Goal: Task Accomplishment & Management: Complete application form

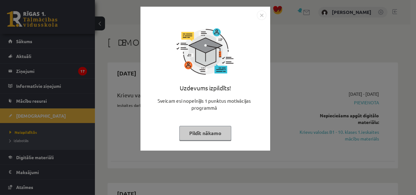
click at [259, 18] on img "Close" at bounding box center [261, 14] width 9 height 9
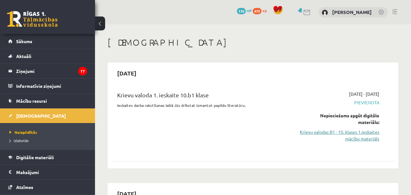
click at [310, 133] on link "Krievu valodas B1 - 10. klases 1.ieskaites mācību materiāls" at bounding box center [338, 134] width 81 height 13
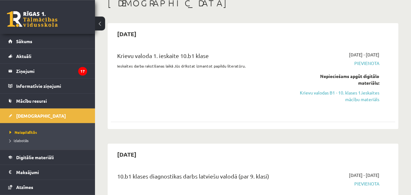
scroll to position [65, 0]
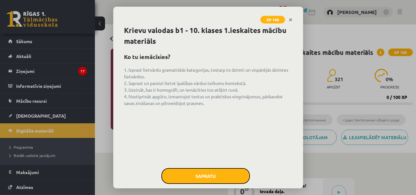
click at [204, 176] on button "Sapratu" at bounding box center [205, 176] width 89 height 16
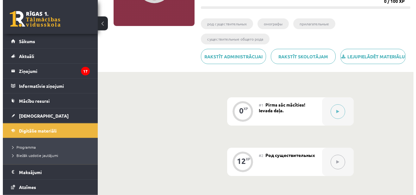
scroll to position [139, 0]
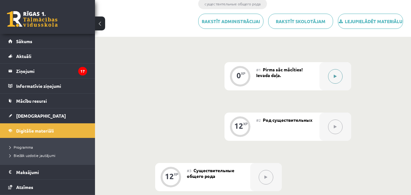
click at [330, 84] on button at bounding box center [335, 76] width 15 height 15
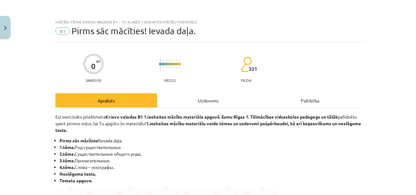
click at [370, 146] on div "Mācību tēma: Krievu valodas b1 - 10. klases 1.ieskaites mācību materiāls #1 Pir…" at bounding box center [208, 97] width 416 height 195
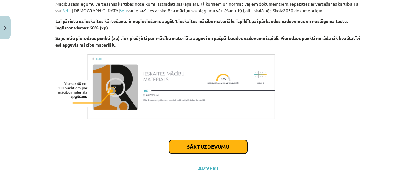
click at [208, 146] on button "Sākt uzdevumu" at bounding box center [208, 147] width 78 height 14
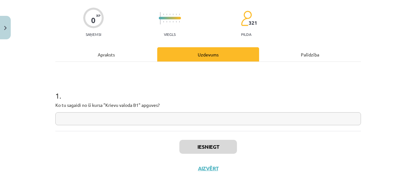
scroll to position [46, 0]
click at [203, 118] on input "text" at bounding box center [208, 118] width 306 height 13
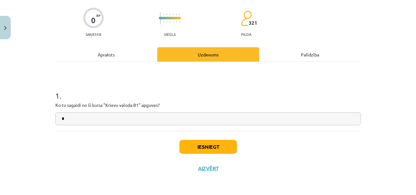
type input "*"
click at [219, 146] on button "Iesniegt" at bounding box center [208, 147] width 58 height 14
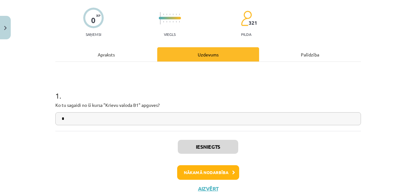
click at [214, 101] on div "1 . Ko tu sagaidi no šī kursa "Krievu valoda B1" apguves? *" at bounding box center [208, 102] width 306 height 45
click at [208, 174] on button "Nākamā nodarbība" at bounding box center [208, 172] width 62 height 15
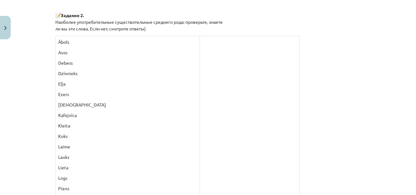
scroll to position [623, 0]
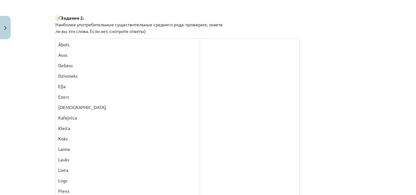
click at [200, 53] on td at bounding box center [250, 198] width 100 height 319
click at [58, 42] on p "Ābols" at bounding box center [127, 44] width 139 height 7
click at [124, 49] on td "Ābols Auss Debess Dzīvnieks Eļļa Ezers Jūra Kafejnīca Kleita Koks Laime Lauks L…" at bounding box center [127, 198] width 145 height 319
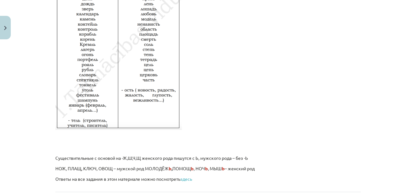
scroll to position [1116, 0]
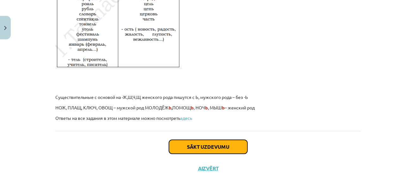
click at [200, 149] on button "Sākt uzdevumu" at bounding box center [208, 147] width 78 height 14
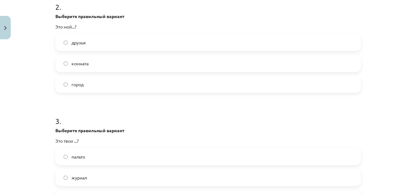
scroll to position [273, 0]
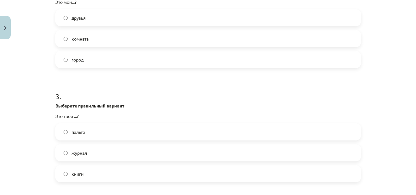
click at [65, 171] on label "книги" at bounding box center [208, 173] width 304 height 16
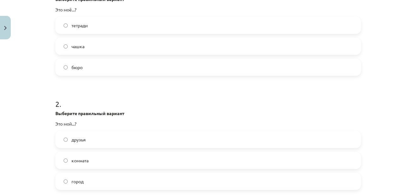
scroll to position [121, 0]
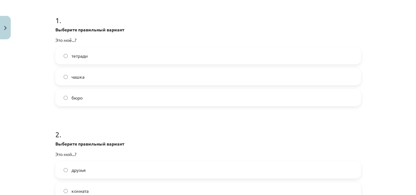
click at [104, 96] on label "бюро" at bounding box center [208, 98] width 304 height 16
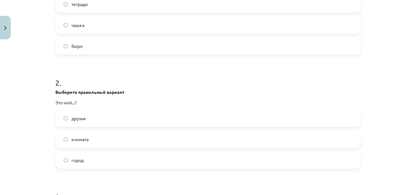
scroll to position [182, 0]
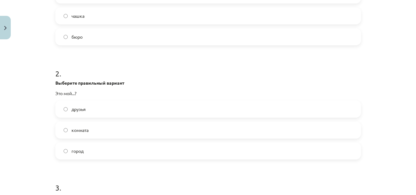
click at [95, 109] on label "друзья" at bounding box center [208, 109] width 304 height 16
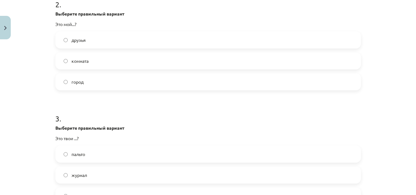
scroll to position [273, 0]
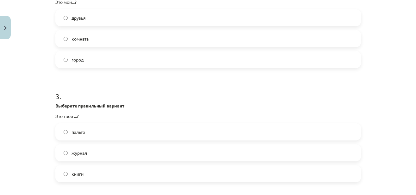
click at [97, 63] on label "город" at bounding box center [208, 60] width 304 height 16
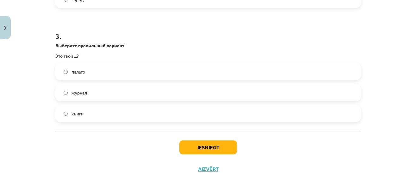
scroll to position [334, 0]
click at [183, 149] on button "Iesniegt" at bounding box center [208, 147] width 58 height 14
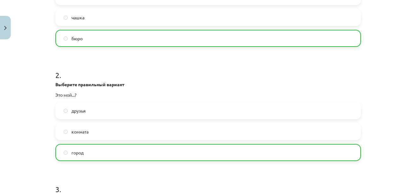
scroll to position [152, 0]
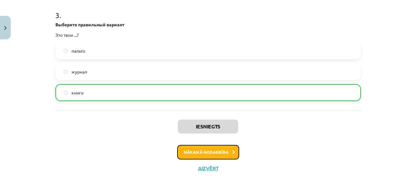
click at [199, 156] on button "Nākamā nodarbība" at bounding box center [208, 152] width 62 height 15
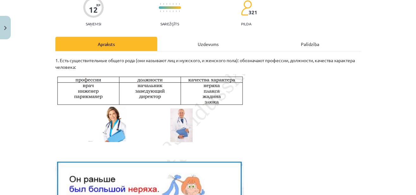
scroll to position [107, 0]
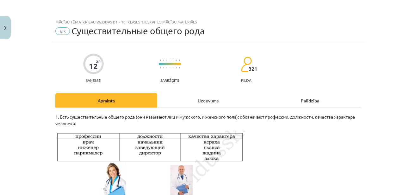
scroll to position [139, 0]
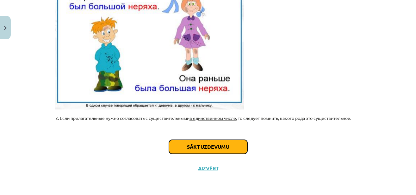
click at [200, 148] on button "Sākt uzdevumu" at bounding box center [208, 147] width 78 height 14
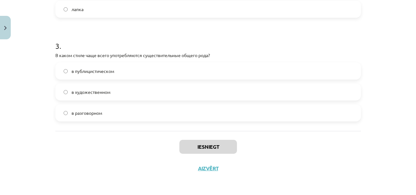
scroll to position [90, 0]
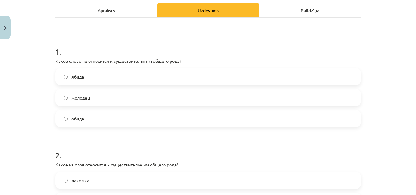
click at [116, 79] on label "ябида" at bounding box center [208, 77] width 304 height 16
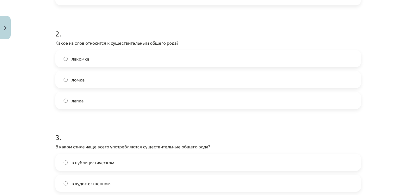
click at [118, 64] on label "лакомка" at bounding box center [208, 59] width 304 height 16
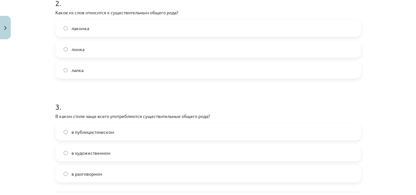
scroll to position [302, 0]
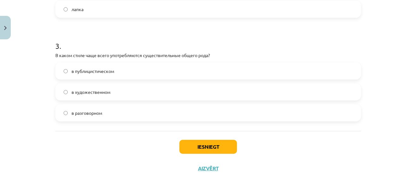
click at [112, 116] on label "в разговорном" at bounding box center [208, 113] width 304 height 16
click at [190, 144] on button "Iesniegt" at bounding box center [208, 147] width 58 height 14
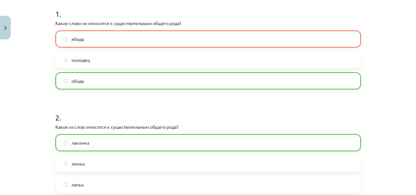
scroll to position [120, 0]
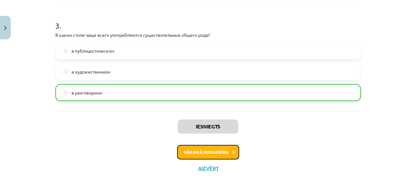
click at [203, 155] on button "Nākamā nodarbība" at bounding box center [208, 152] width 62 height 15
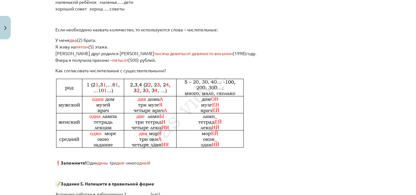
scroll to position [471, 0]
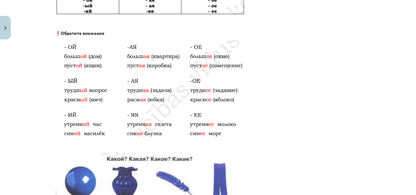
scroll to position [46, 0]
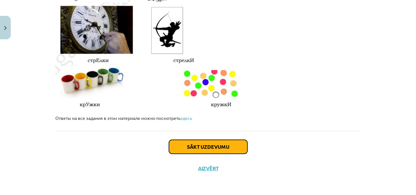
click at [202, 143] on button "Sākt uzdevumu" at bounding box center [208, 147] width 78 height 14
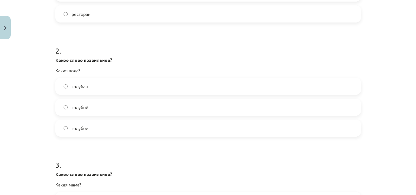
scroll to position [114, 0]
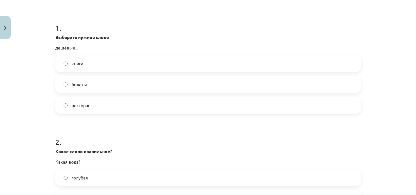
click at [125, 83] on label "билеты" at bounding box center [208, 84] width 304 height 16
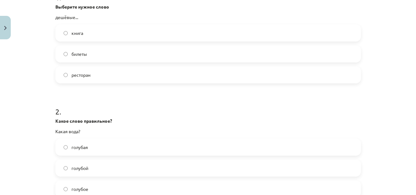
scroll to position [265, 0]
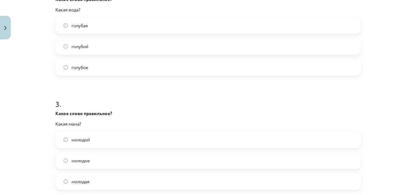
click at [128, 63] on label "голубое" at bounding box center [208, 67] width 304 height 16
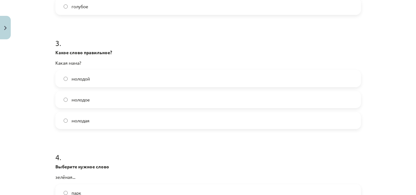
click at [126, 125] on label "молодая" at bounding box center [208, 120] width 304 height 16
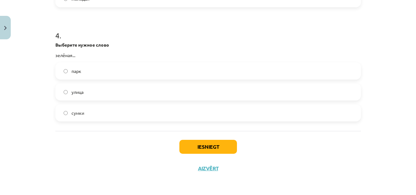
click at [143, 70] on label "парк" at bounding box center [208, 71] width 304 height 16
click at [192, 145] on button "Iesniegt" at bounding box center [208, 147] width 58 height 14
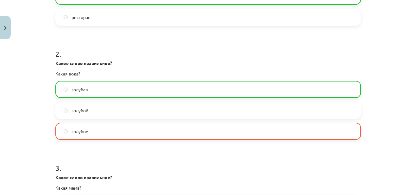
scroll to position [235, 0]
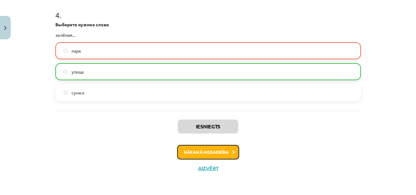
click at [205, 148] on button "Nākamā nodarbība" at bounding box center [208, 152] width 62 height 15
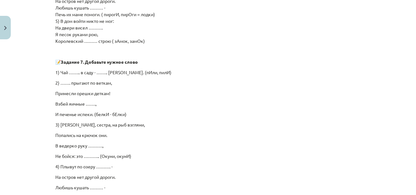
scroll to position [482, 0]
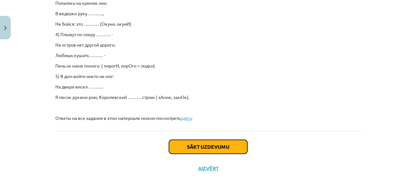
click at [200, 142] on button "Sākt uzdevumu" at bounding box center [208, 147] width 78 height 14
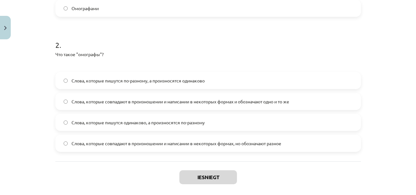
scroll to position [115, 0]
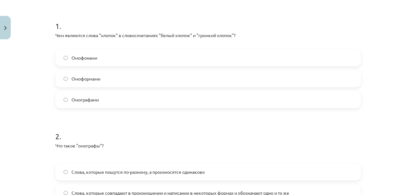
click at [193, 105] on label "Омографами" at bounding box center [208, 99] width 304 height 16
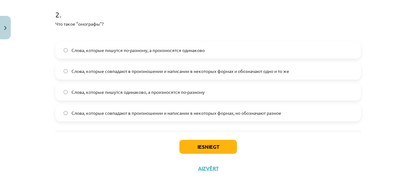
click at [194, 111] on span "Слова, которые совпадают в произношении и написании в некоторых формах, но обоз…" at bounding box center [176, 112] width 210 height 7
click at [200, 145] on button "Iesniegt" at bounding box center [208, 147] width 58 height 14
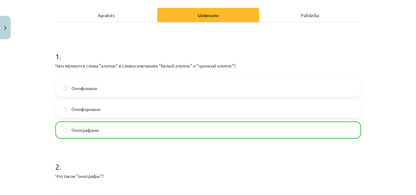
scroll to position [257, 0]
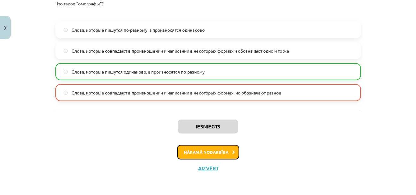
click at [207, 148] on button "Nākamā nodarbība" at bounding box center [208, 152] width 62 height 15
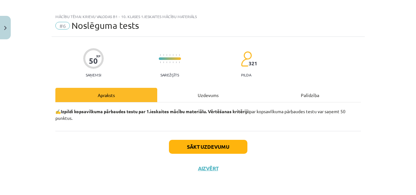
scroll to position [5, 0]
click at [209, 144] on button "Sākt uzdevumu" at bounding box center [208, 147] width 78 height 14
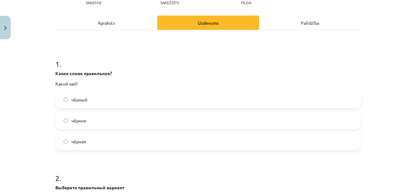
scroll to position [108, 0]
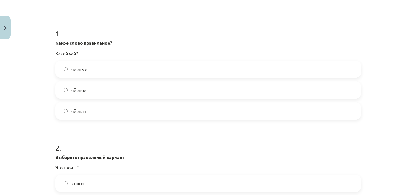
click at [142, 70] on label "чёрный" at bounding box center [208, 69] width 304 height 16
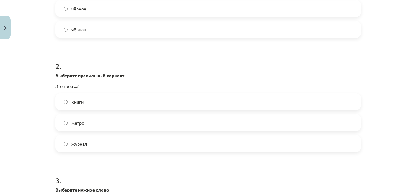
scroll to position [199, 0]
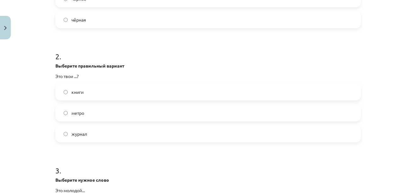
click at [162, 134] on label "журнал" at bounding box center [208, 134] width 304 height 16
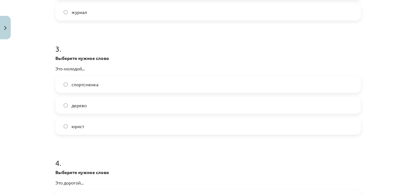
click at [127, 108] on label "дерево" at bounding box center [208, 105] width 304 height 16
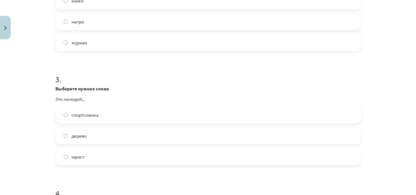
scroll to position [412, 0]
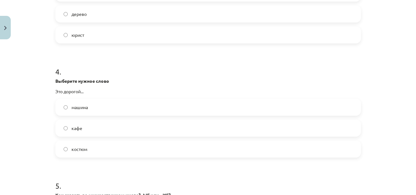
click at [117, 107] on label "машина" at bounding box center [208, 107] width 304 height 16
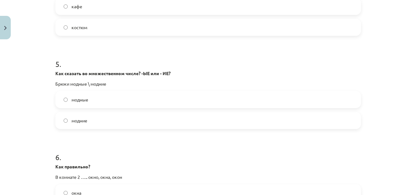
click at [101, 118] on label "модние" at bounding box center [208, 120] width 304 height 16
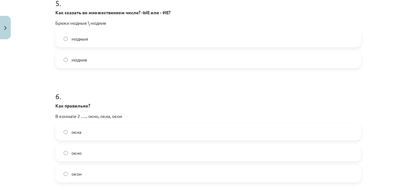
scroll to position [655, 0]
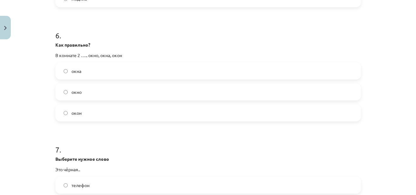
click at [97, 74] on label "окна" at bounding box center [208, 71] width 304 height 16
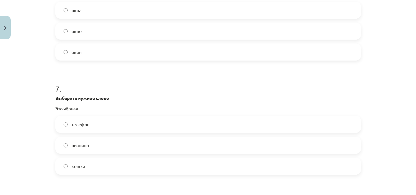
scroll to position [746, 0]
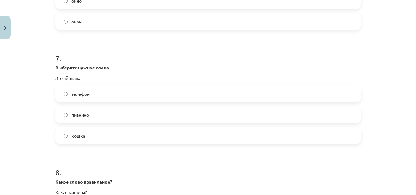
click at [98, 131] on label "кошка" at bounding box center [208, 135] width 304 height 16
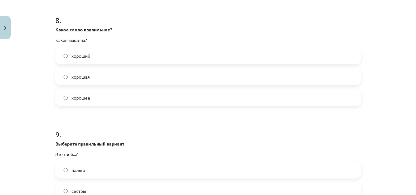
click at [98, 74] on label "хорошая" at bounding box center [208, 77] width 304 height 16
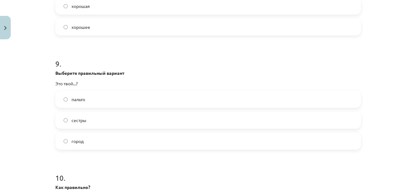
scroll to position [989, 0]
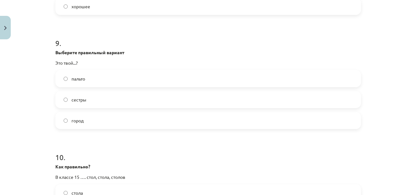
click at [91, 99] on label "сестры" at bounding box center [208, 99] width 304 height 16
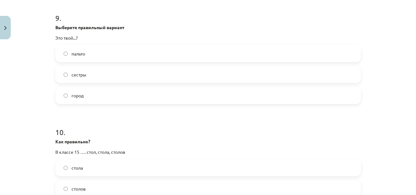
scroll to position [1019, 0]
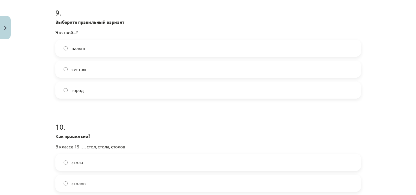
click at [113, 91] on label "город" at bounding box center [208, 90] width 304 height 16
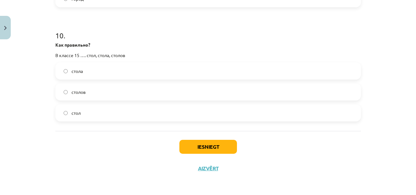
click at [97, 87] on label "столов" at bounding box center [208, 92] width 304 height 16
click at [193, 151] on button "Iesniegt" at bounding box center [208, 147] width 58 height 14
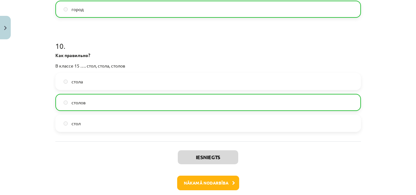
scroll to position [1130, 0]
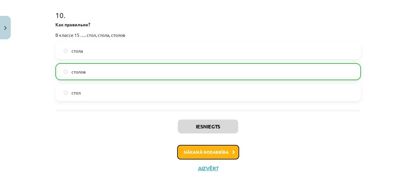
click at [199, 152] on button "Nākamā nodarbība" at bounding box center [208, 152] width 62 height 15
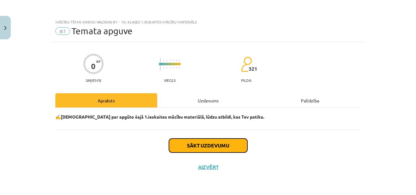
click at [200, 146] on button "Sākt uzdevumu" at bounding box center [208, 145] width 78 height 14
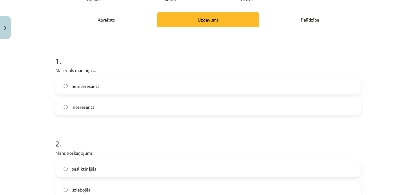
scroll to position [91, 0]
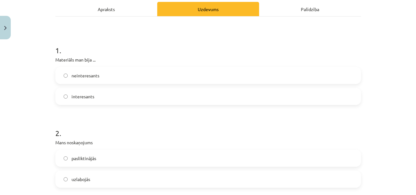
click at [92, 96] on label "interesants" at bounding box center [208, 96] width 304 height 16
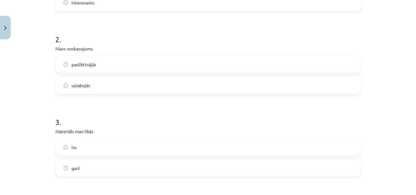
scroll to position [213, 0]
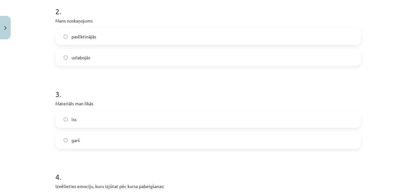
click at [95, 57] on label "uzlabojās" at bounding box center [208, 57] width 304 height 16
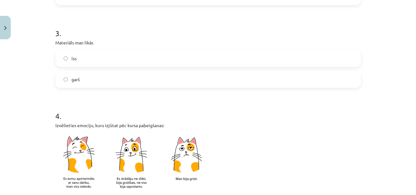
click at [102, 62] on label "īss" at bounding box center [208, 58] width 304 height 16
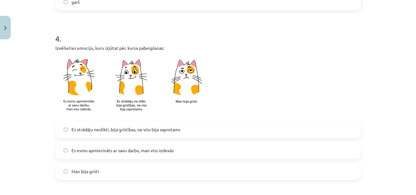
scroll to position [364, 0]
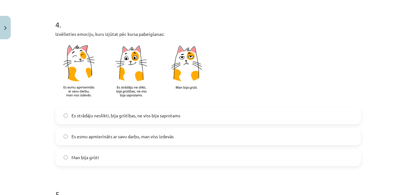
click at [181, 117] on label "Es strādāju neslikti, bija grūtības, ne viss bija saprotams" at bounding box center [208, 116] width 304 height 16
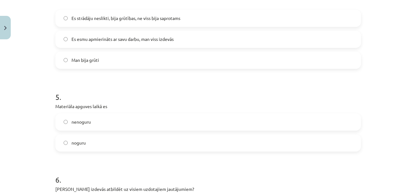
scroll to position [486, 0]
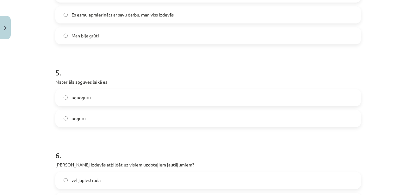
click at [128, 122] on label "noguru" at bounding box center [208, 118] width 304 height 16
click at [133, 104] on label "nenoguru" at bounding box center [208, 98] width 304 height 16
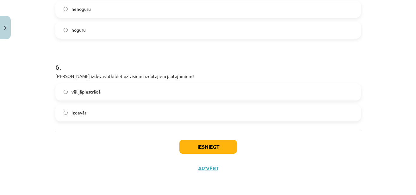
click at [117, 96] on label "vēl jāpiestrādā" at bounding box center [208, 92] width 304 height 16
click at [189, 143] on button "Iesniegt" at bounding box center [208, 147] width 58 height 14
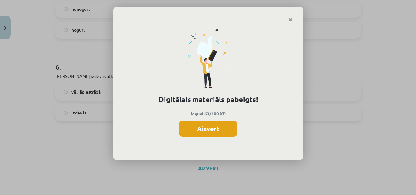
click at [220, 125] on button "Aizvērt" at bounding box center [208, 129] width 58 height 16
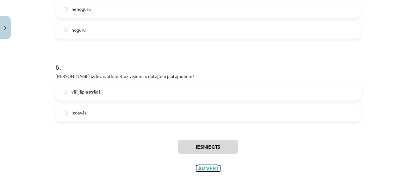
click at [200, 171] on button "Aizvērt" at bounding box center [208, 168] width 24 height 6
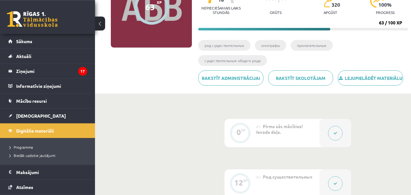
scroll to position [42, 0]
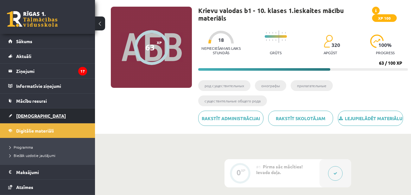
click at [32, 114] on span "[DEMOGRAPHIC_DATA]" at bounding box center [41, 116] width 50 height 6
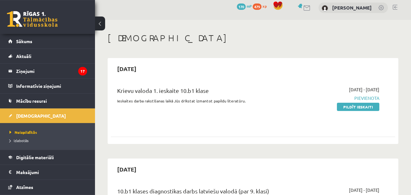
scroll to position [65, 0]
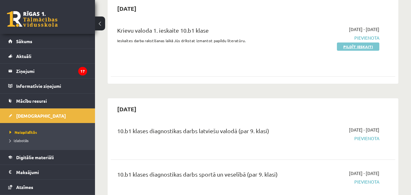
click at [373, 47] on link "Pildīt ieskaiti" at bounding box center [358, 46] width 42 height 8
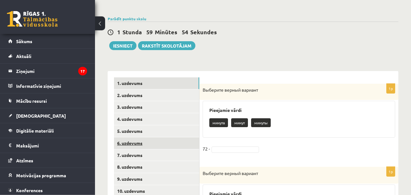
scroll to position [97, 0]
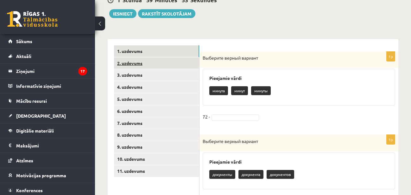
click at [177, 68] on link "2. uzdevums" at bounding box center [156, 63] width 85 height 12
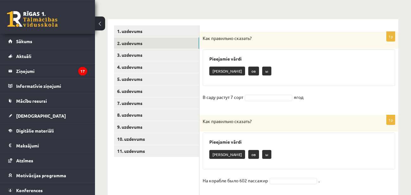
scroll to position [129, 0]
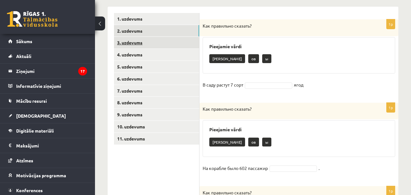
click at [182, 43] on link "3. uzdevums" at bounding box center [156, 43] width 85 height 12
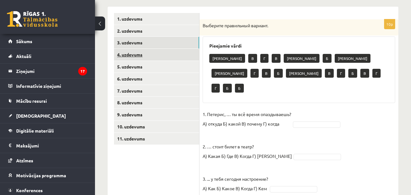
click at [161, 52] on link "4. uzdevums" at bounding box center [156, 55] width 85 height 12
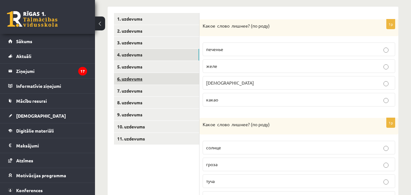
click at [167, 79] on link "6. uzdevums" at bounding box center [156, 79] width 85 height 12
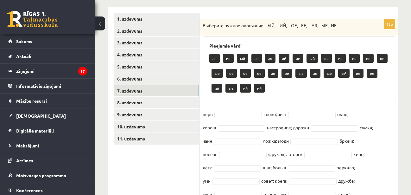
click at [168, 93] on link "7. uzdevums" at bounding box center [156, 91] width 85 height 12
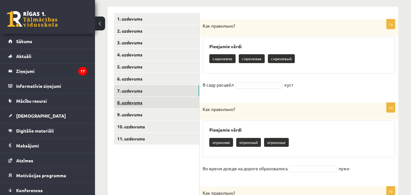
click at [168, 103] on link "8. uzdevums" at bounding box center [156, 102] width 85 height 12
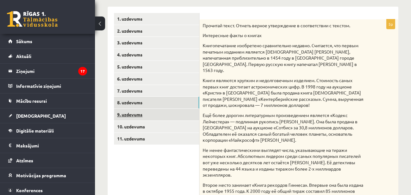
click at [170, 111] on link "9. uzdevums" at bounding box center [156, 115] width 85 height 12
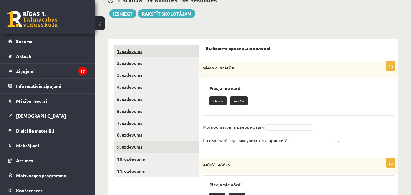
click at [182, 53] on link "1. uzdevums" at bounding box center [156, 51] width 85 height 12
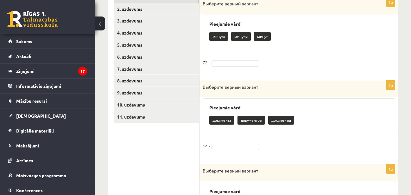
scroll to position [146, 0]
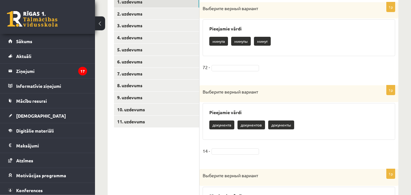
click at [245, 41] on p "минуты" at bounding box center [241, 41] width 20 height 9
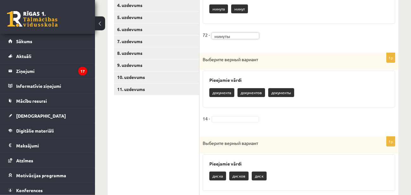
click at [255, 115] on fieldset "14 -" at bounding box center [298, 120] width 192 height 13
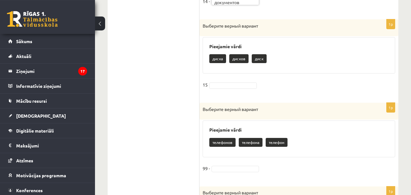
scroll to position [308, 0]
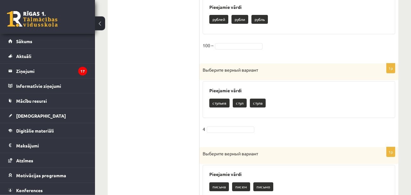
scroll to position [469, 0]
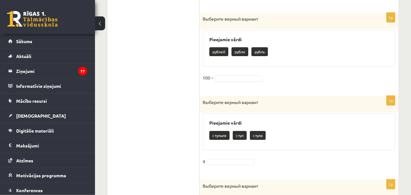
click at [222, 53] on p "pублей" at bounding box center [218, 51] width 19 height 9
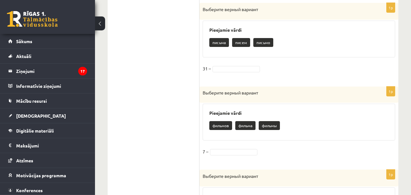
scroll to position [642, 0]
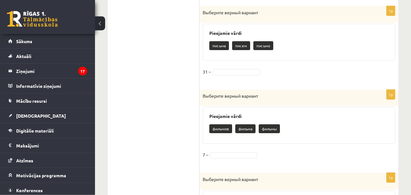
drag, startPoint x: 244, startPoint y: 69, endPoint x: 248, endPoint y: 65, distance: 5.6
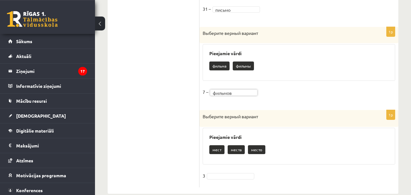
scroll to position [716, 0]
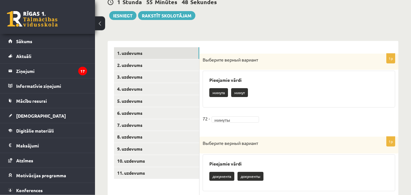
scroll to position [97, 0]
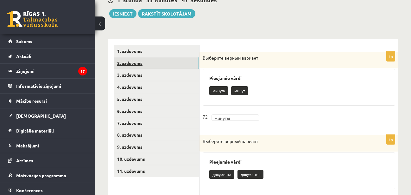
click at [181, 61] on link "2. uzdevums" at bounding box center [156, 63] width 85 height 12
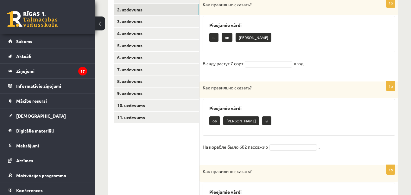
scroll to position [140, 0]
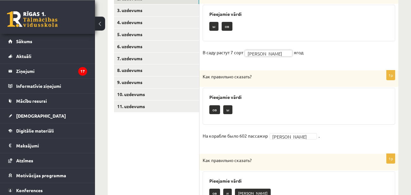
scroll to position [172, 0]
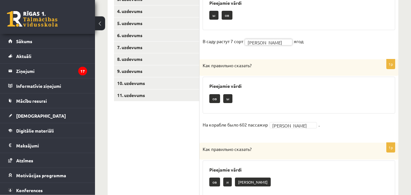
click at [266, 38] on fieldset "В саду растут 7 сорт а * ягод" at bounding box center [298, 42] width 192 height 13
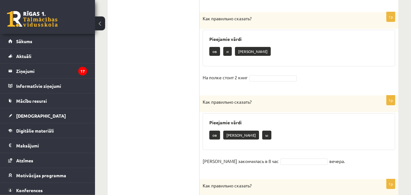
scroll to position [307, 0]
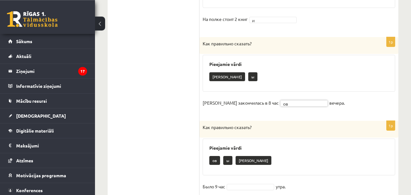
scroll to position [383, 0]
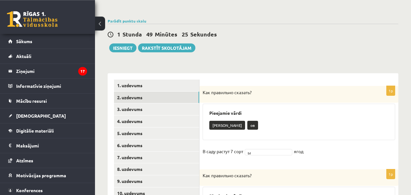
scroll to position [28, 0]
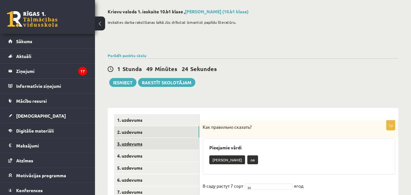
click at [182, 144] on link "3. uzdevums" at bounding box center [156, 144] width 85 height 12
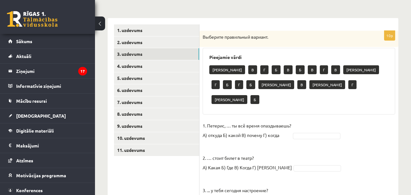
scroll to position [125, 0]
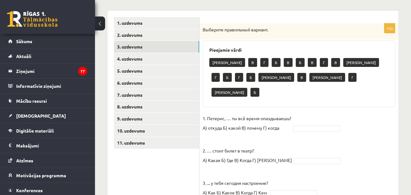
click at [292, 125] on span at bounding box center [316, 128] width 51 height 6
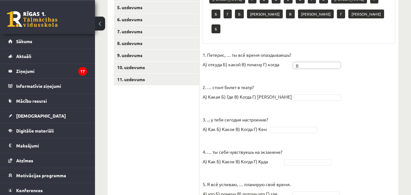
scroll to position [190, 0]
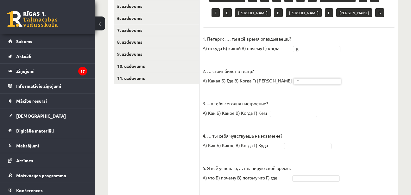
scroll to position [222, 0]
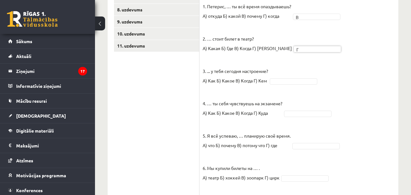
click at [272, 78] on fieldset "1. Петерис, … ты всё время опаздываешь? А) откуда Б) какой В) почему Г) когда В…" at bounding box center [298, 158] width 192 height 313
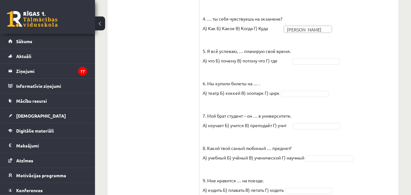
scroll to position [319, 0]
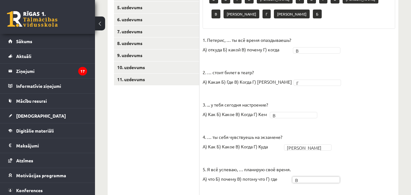
scroll to position [285, 0]
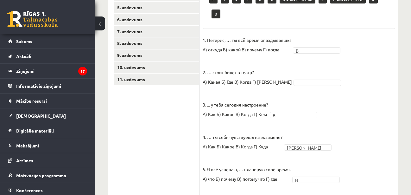
scroll to position [350, 0]
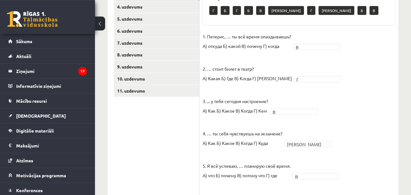
scroll to position [156, 0]
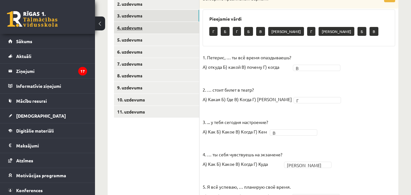
click at [181, 29] on link "4. uzdevums" at bounding box center [156, 28] width 85 height 12
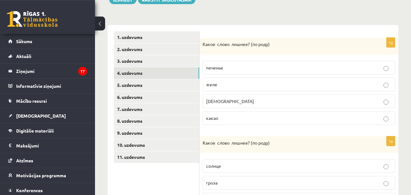
scroll to position [112, 0]
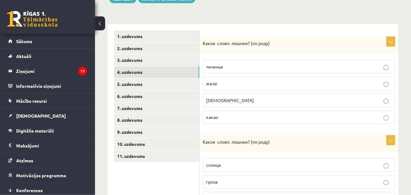
click at [333, 83] on p "желе" at bounding box center [298, 83] width 185 height 7
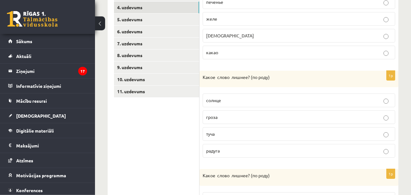
scroll to position [208, 0]
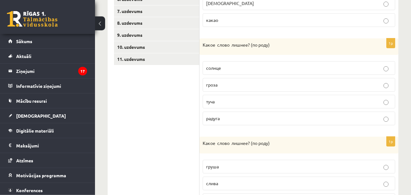
click at [290, 67] on p "солнце" at bounding box center [298, 68] width 185 height 7
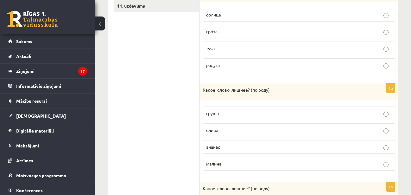
scroll to position [273, 0]
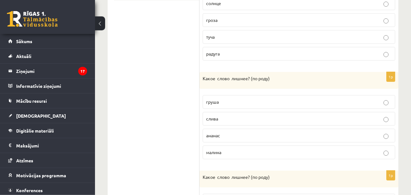
click at [282, 136] on p "ананас" at bounding box center [298, 135] width 185 height 7
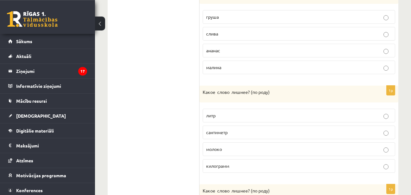
scroll to position [370, 0]
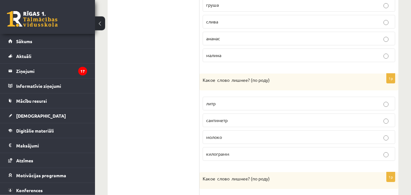
click at [263, 137] on p "молоко" at bounding box center [298, 137] width 185 height 7
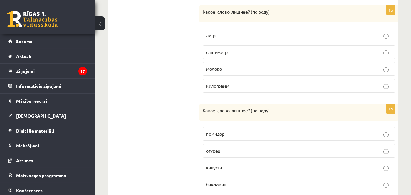
scroll to position [458, 0]
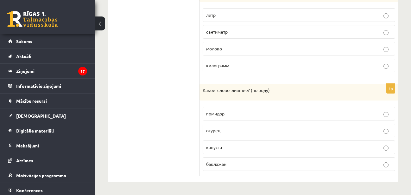
click at [276, 111] on p "помидор" at bounding box center [298, 113] width 185 height 7
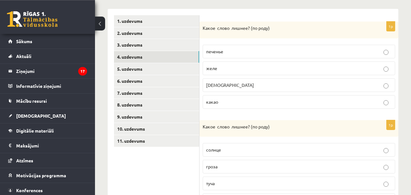
scroll to position [103, 0]
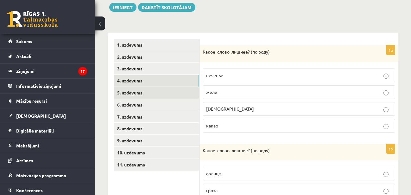
click at [159, 95] on link "5. uzdevums" at bounding box center [156, 93] width 85 height 12
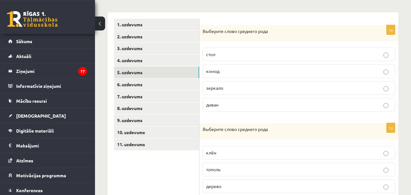
scroll to position [134, 0]
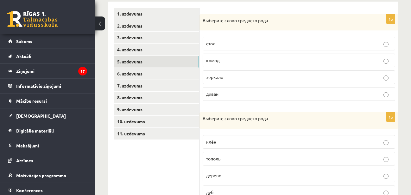
click at [245, 40] on label "стол" at bounding box center [298, 44] width 192 height 14
click at [255, 73] on label "зеркало" at bounding box center [298, 77] width 192 height 14
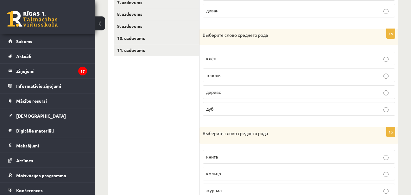
scroll to position [231, 0]
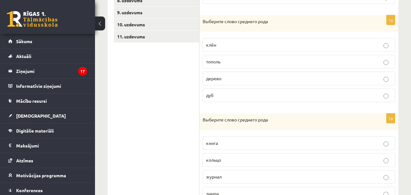
click at [247, 57] on label "тополь" at bounding box center [298, 62] width 192 height 14
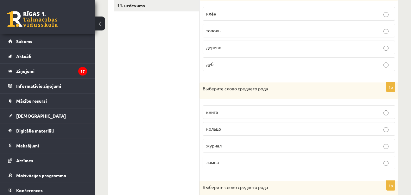
scroll to position [295, 0]
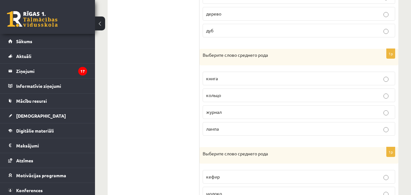
click at [256, 129] on p "лампа" at bounding box center [298, 128] width 185 height 7
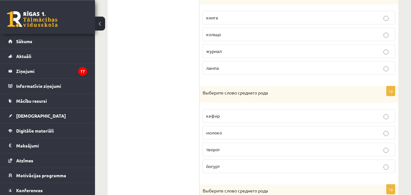
scroll to position [360, 0]
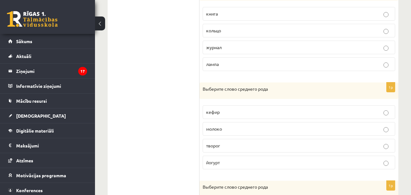
click at [261, 34] on label "кольцо" at bounding box center [298, 31] width 192 height 14
click at [260, 46] on p "журнал" at bounding box center [298, 47] width 185 height 7
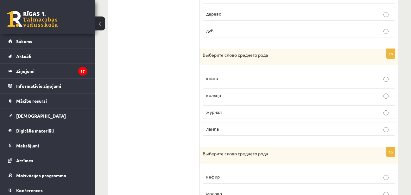
click at [259, 94] on p "кольцо" at bounding box center [298, 95] width 185 height 7
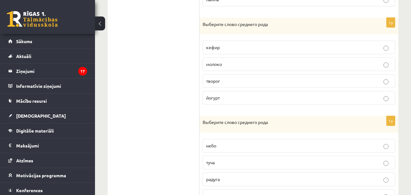
click at [258, 65] on p "молоко" at bounding box center [298, 64] width 185 height 7
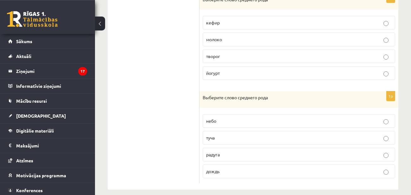
scroll to position [457, 0]
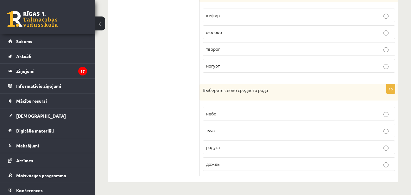
click at [253, 146] on p "радуга" at bounding box center [298, 147] width 185 height 7
click at [252, 160] on label "дождь" at bounding box center [298, 164] width 192 height 14
click at [250, 111] on p "небо" at bounding box center [298, 113] width 185 height 7
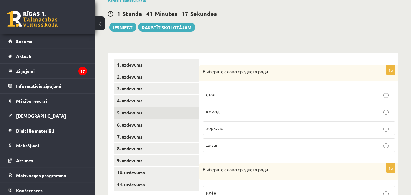
scroll to position [70, 0]
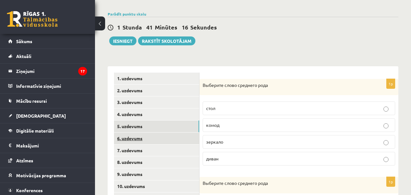
click at [167, 137] on link "6. uzdevums" at bounding box center [156, 138] width 85 height 12
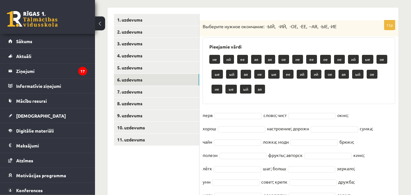
scroll to position [140, 0]
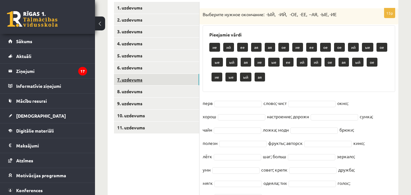
click at [165, 79] on link "7. uzdevums" at bounding box center [156, 80] width 85 height 12
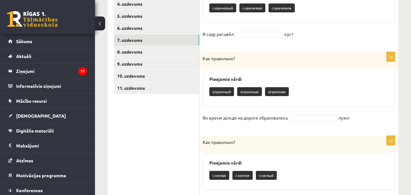
scroll to position [83, 0]
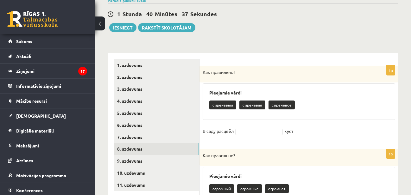
click at [179, 148] on link "8. uzdevums" at bounding box center [156, 149] width 85 height 12
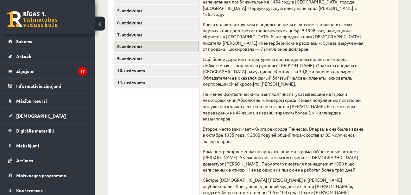
scroll to position [165, 0]
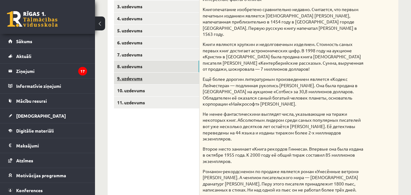
click at [184, 80] on link "9. uzdevums" at bounding box center [156, 78] width 85 height 12
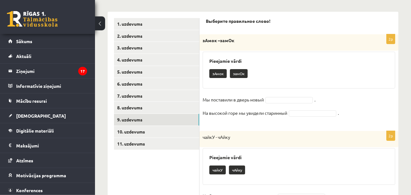
scroll to position [136, 0]
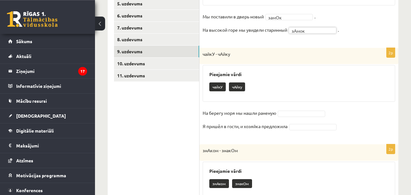
scroll to position [201, 0]
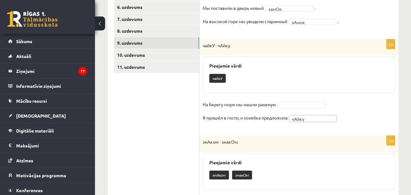
click at [313, 122] on fieldset "На берегу моря мы нашли раненую Я пришёл в гости, и хозяйка предложила чАйку **…" at bounding box center [298, 112] width 192 height 27
click at [312, 141] on ul "... чайкУ" at bounding box center [313, 141] width 46 height 18
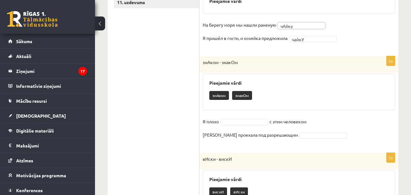
scroll to position [297, 0]
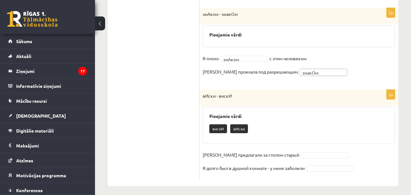
scroll to position [317, 0]
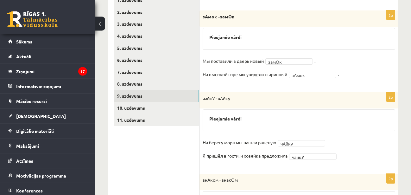
scroll to position [173, 0]
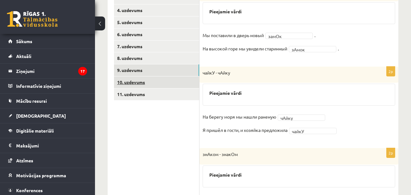
click at [169, 82] on link "10. uzdevums" at bounding box center [156, 82] width 85 height 12
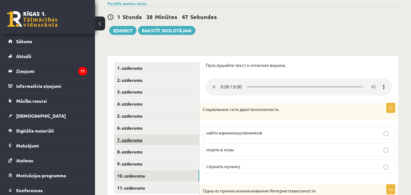
scroll to position [145, 0]
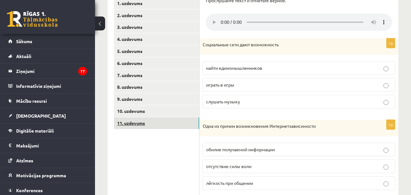
click at [190, 125] on link "11. uzdevums" at bounding box center [156, 123] width 85 height 12
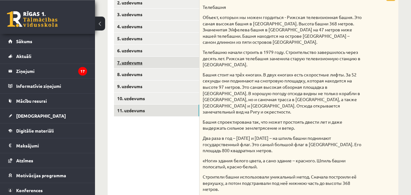
scroll to position [146, 0]
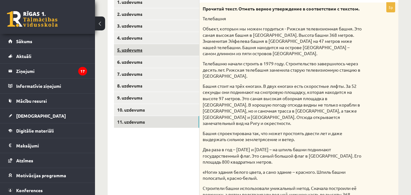
click at [178, 53] on link "5. uzdevums" at bounding box center [156, 50] width 85 height 12
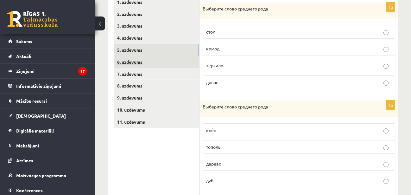
click at [178, 62] on link "6. uzdevums" at bounding box center [156, 62] width 85 height 12
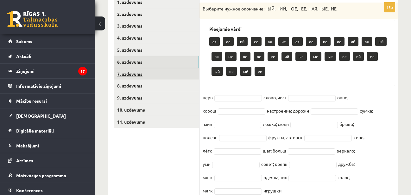
click at [181, 72] on link "7. uzdevums" at bounding box center [156, 74] width 85 height 12
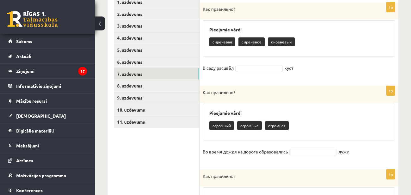
scroll to position [114, 0]
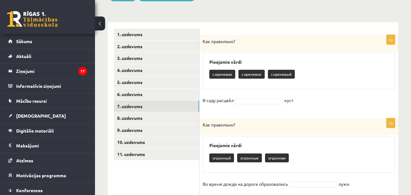
click at [257, 74] on p "сиреневое" at bounding box center [251, 74] width 26 height 9
click at [259, 97] on fieldset "В саду расцвёл куст" at bounding box center [298, 101] width 192 height 13
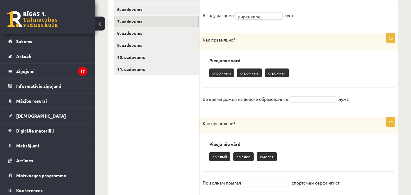
scroll to position [210, 0]
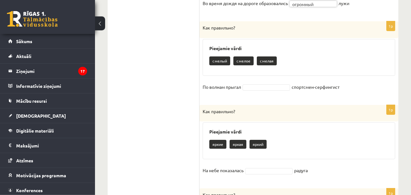
scroll to position [307, 0]
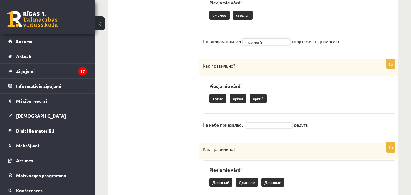
scroll to position [372, 0]
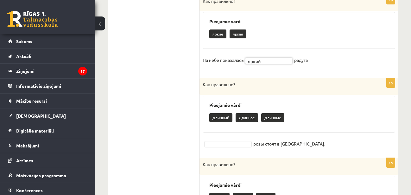
scroll to position [469, 0]
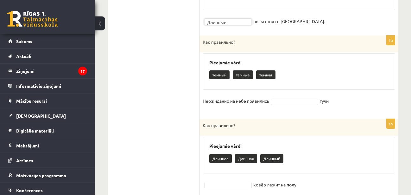
scroll to position [533, 0]
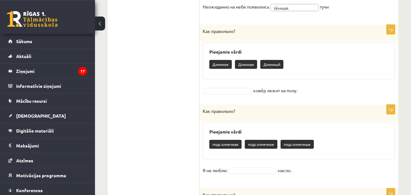
scroll to position [631, 0]
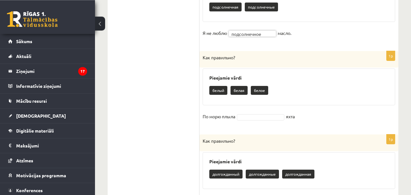
scroll to position [793, 0]
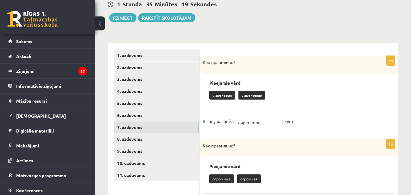
scroll to position [115, 0]
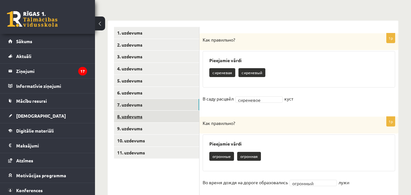
click at [187, 116] on link "8. uzdevums" at bounding box center [156, 116] width 85 height 12
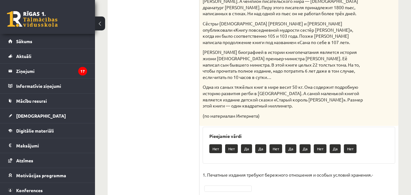
scroll to position [456, 0]
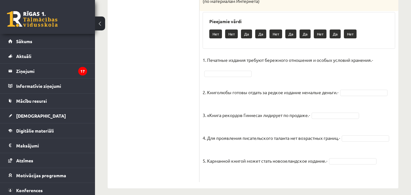
click at [230, 101] on p "3. «Книга рекордов Гиннеса» лидирует по продаже.-" at bounding box center [255, 110] width 107 height 19
click at [230, 94] on fieldset "1. Печатные издания требуют бережного отношения и особых условий хранения.- Да …" at bounding box center [298, 116] width 192 height 123
click at [231, 91] on fieldset "1. Печатные издания требуют бережного отношения и особых условий хранения.- Да …" at bounding box center [298, 116] width 192 height 123
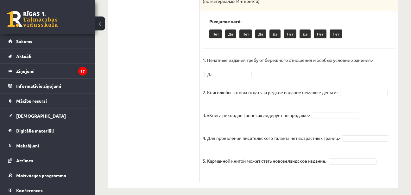
click at [237, 101] on p "3. «Книга рекордов Гиннеса» лидирует по продаже.-" at bounding box center [255, 110] width 107 height 19
click at [238, 103] on p "3. «Книга рекордов Гиннеса» лидирует по продаже.-" at bounding box center [255, 110] width 107 height 19
click at [357, 106] on fieldset "1. Печатные издания требуют бережного отношения и особых условий хранения.- Да …" at bounding box center [298, 116] width 192 height 123
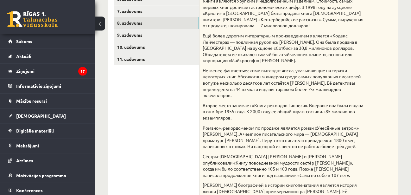
scroll to position [197, 0]
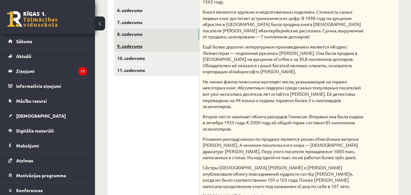
click at [175, 48] on link "9. uzdevums" at bounding box center [156, 46] width 85 height 12
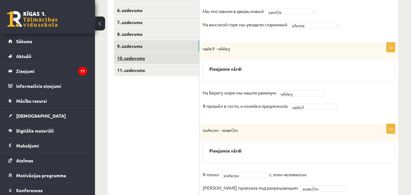
click at [177, 60] on link "10. uzdevums" at bounding box center [156, 58] width 85 height 12
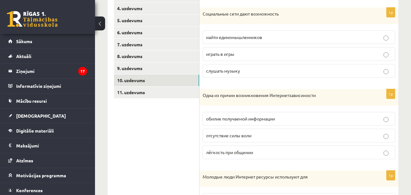
scroll to position [165, 0]
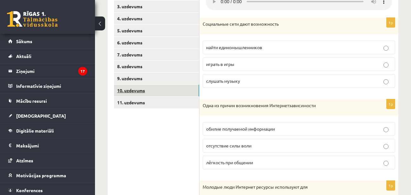
click at [192, 85] on link "10. uzdevums" at bounding box center [156, 90] width 85 height 12
click at [187, 79] on link "9. uzdevums" at bounding box center [156, 78] width 85 height 12
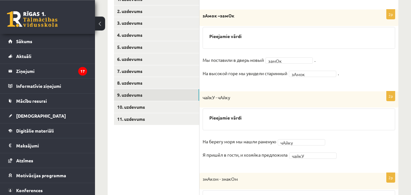
scroll to position [141, 0]
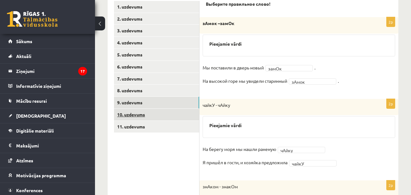
click at [181, 115] on link "10. uzdevums" at bounding box center [156, 115] width 85 height 12
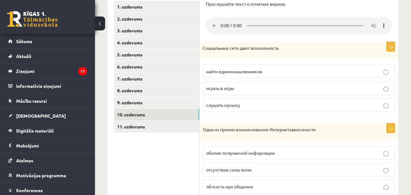
click at [273, 69] on p "найти единомышленников" at bounding box center [298, 71] width 185 height 7
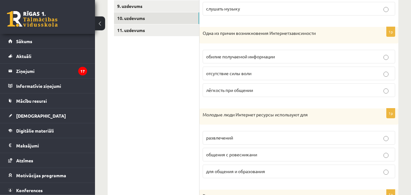
scroll to position [238, 0]
click at [279, 53] on p "обилие получаемой информации" at bounding box center [298, 56] width 185 height 7
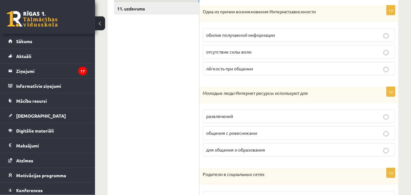
scroll to position [270, 0]
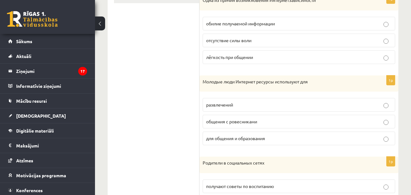
click at [276, 136] on p "для общения и образования" at bounding box center [298, 138] width 185 height 7
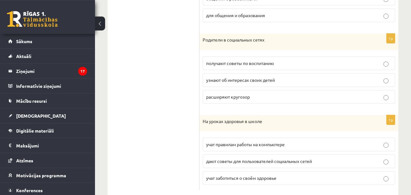
scroll to position [399, 0]
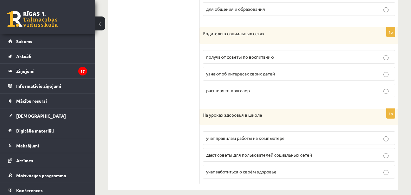
click at [272, 89] on p "расширяют кругозор" at bounding box center [298, 90] width 185 height 7
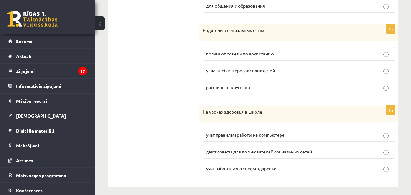
scroll to position [403, 0]
click at [291, 165] on p "учат заботиться о своём здоровье" at bounding box center [298, 168] width 185 height 7
click at [298, 67] on p "узнают об интересах своих детей" at bounding box center [298, 70] width 185 height 7
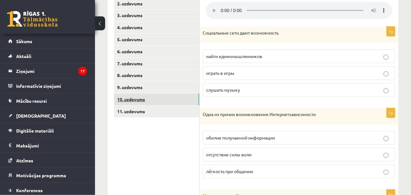
scroll to position [145, 0]
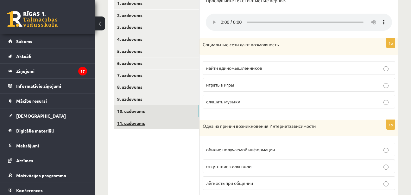
click at [158, 124] on link "11. uzdevums" at bounding box center [156, 123] width 85 height 12
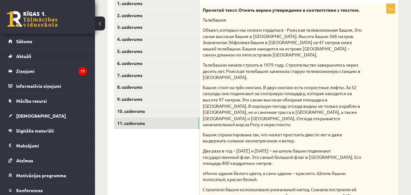
scroll to position [306, 0]
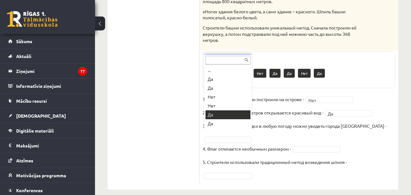
click at [230, 114] on fieldset "1. Телевизионную башню построили на острове - Нет *** 2. С высоты почти ста мет…" at bounding box center [298, 136] width 192 height 85
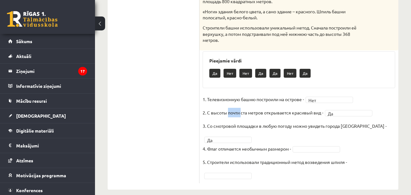
click at [359, 155] on fieldset "1. Телевизионную башню построили на острове - Нет *** 2. С высоты почти ста мет…" at bounding box center [298, 136] width 192 height 85
click at [370, 154] on fieldset "1. Телевизионную башню построили на острове - Нет *** 2. С высоты почти ста мет…" at bounding box center [298, 136] width 192 height 85
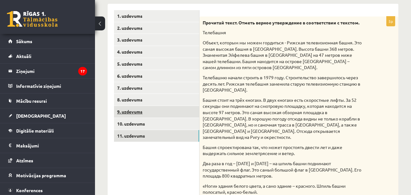
scroll to position [112, 0]
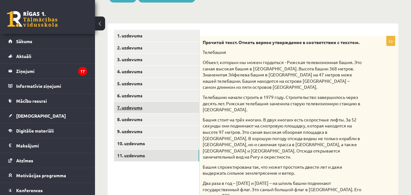
click at [152, 107] on link "7. uzdevums" at bounding box center [156, 108] width 85 height 12
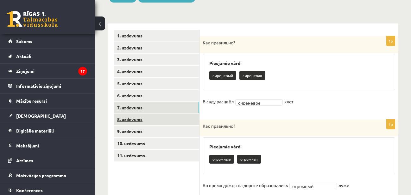
click at [152, 118] on link "8. uzdevums" at bounding box center [156, 119] width 85 height 12
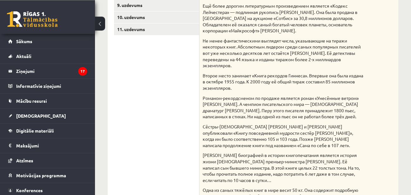
scroll to position [197, 0]
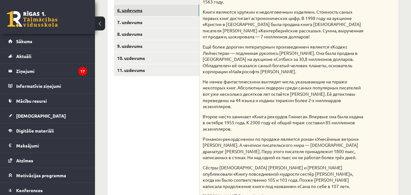
click at [175, 14] on link "6. uzdevums" at bounding box center [156, 10] width 85 height 12
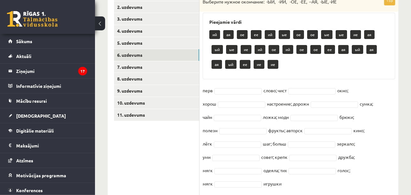
scroll to position [140, 0]
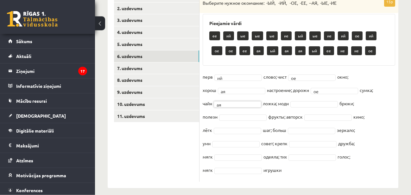
scroll to position [158, 0]
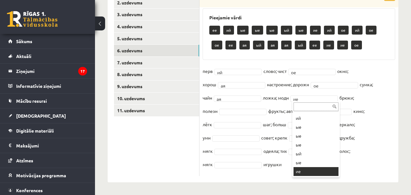
scroll to position [9, 0]
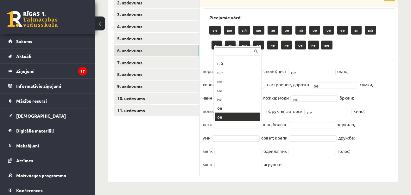
scroll to position [25, 0]
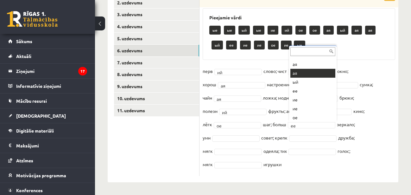
scroll to position [114, 0]
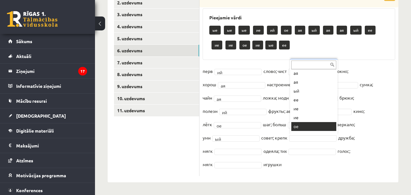
scroll to position [105, 0]
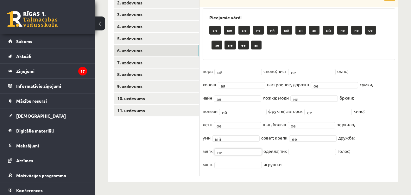
scroll to position [52, 0]
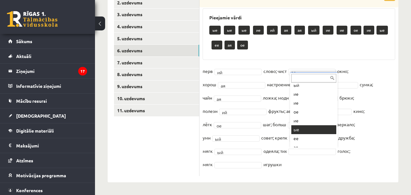
scroll to position [87, 0]
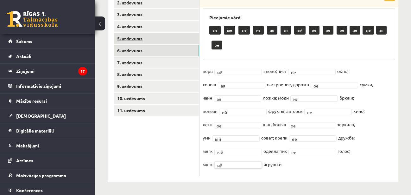
click at [174, 40] on link "5. uzdevums" at bounding box center [156, 39] width 85 height 12
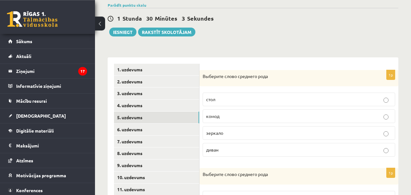
scroll to position [61, 0]
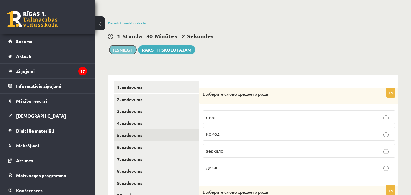
click at [129, 48] on button "Iesniegt" at bounding box center [122, 49] width 27 height 9
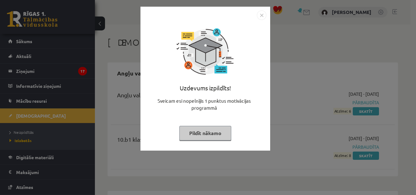
click at [262, 15] on img "Close" at bounding box center [261, 14] width 9 height 9
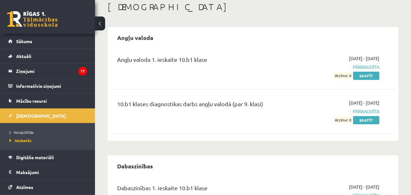
scroll to position [65, 0]
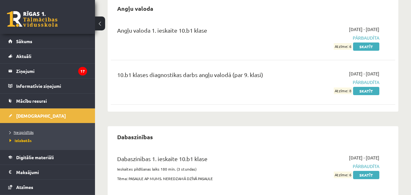
click at [25, 131] on span "Neizpildītās" at bounding box center [21, 131] width 24 height 5
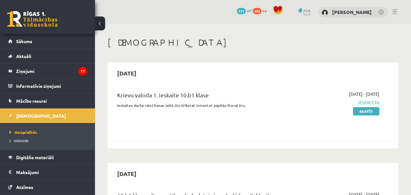
click at [394, 11] on link at bounding box center [394, 11] width 5 height 5
